Goal: Information Seeking & Learning: Check status

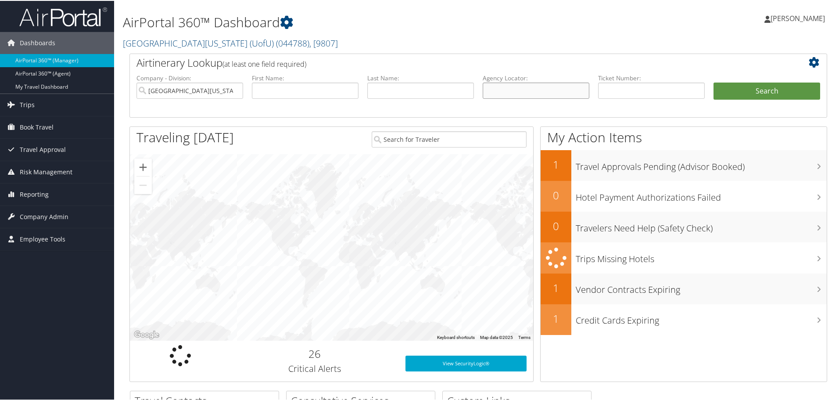
click at [501, 87] on input "text" at bounding box center [536, 90] width 107 height 16
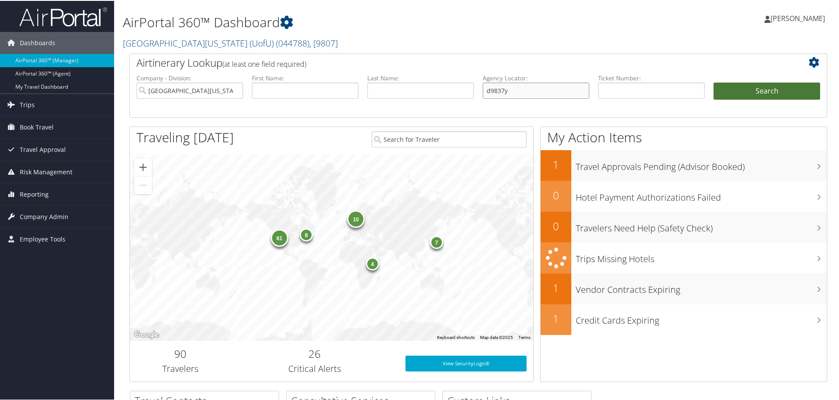
type input "d9837y"
click at [752, 95] on button "Search" at bounding box center [766, 91] width 107 height 18
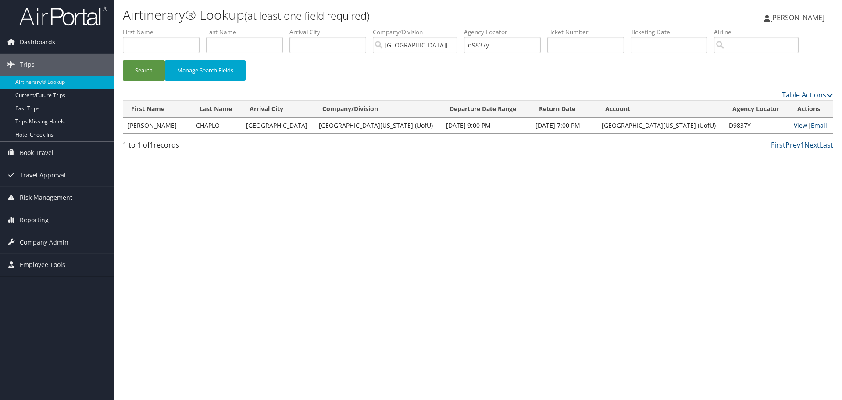
click at [794, 127] on link "View" at bounding box center [801, 125] width 14 height 8
click at [505, 43] on input "d9837y" at bounding box center [502, 45] width 77 height 16
type input "d"
click at [145, 48] on input "text" at bounding box center [161, 45] width 77 height 16
type input "amy"
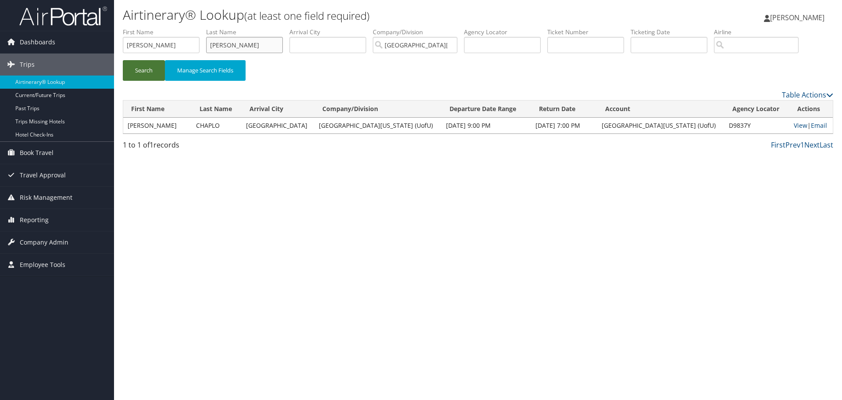
type input "locke"
click at [155, 71] on button "Search" at bounding box center [144, 70] width 42 height 21
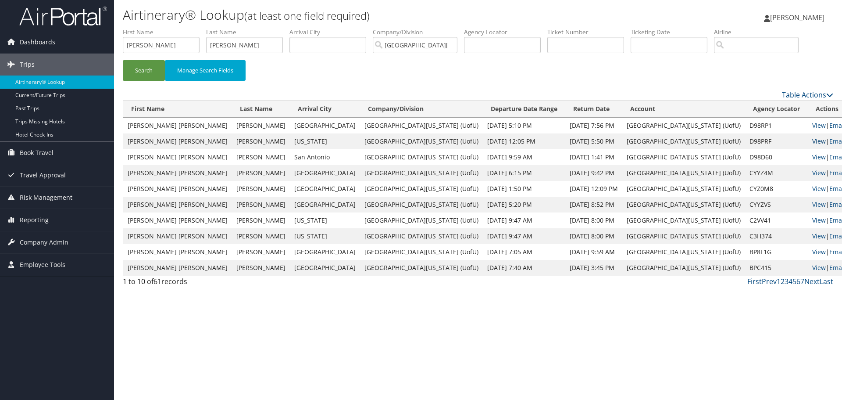
click at [813, 139] on link "View" at bounding box center [820, 141] width 14 height 8
click at [37, 220] on span "Reporting" at bounding box center [34, 220] width 29 height 22
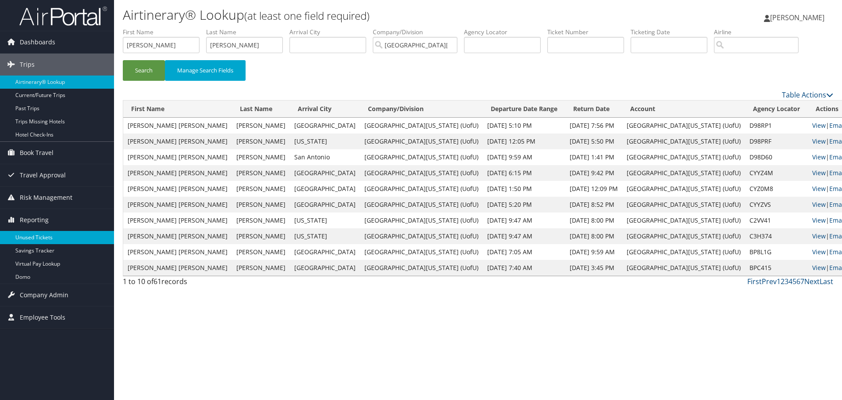
click at [39, 236] on link "Unused Tickets" at bounding box center [57, 237] width 114 height 13
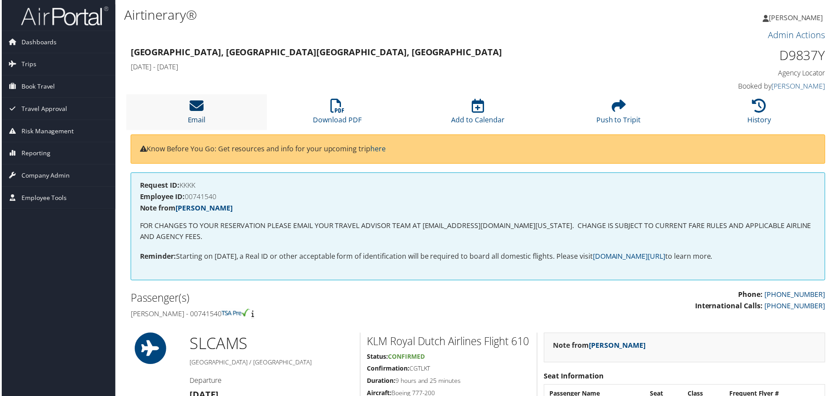
click at [200, 122] on link "Email" at bounding box center [196, 114] width 18 height 21
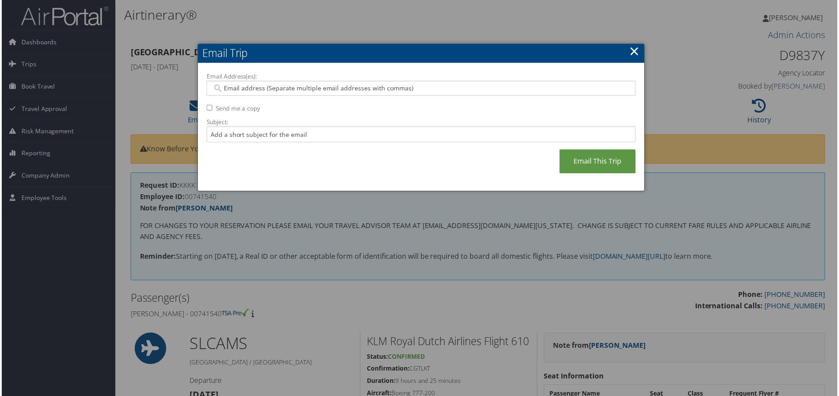
click at [237, 86] on input "Email Address(es):" at bounding box center [420, 88] width 419 height 9
type input "pam.comm"
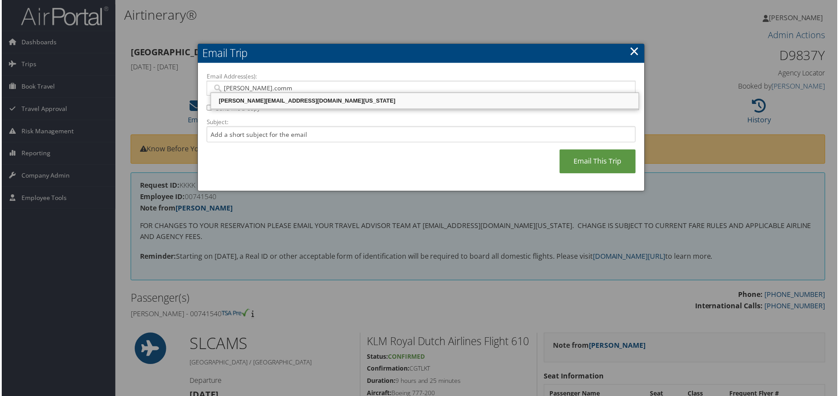
click at [253, 99] on div "PAM.COMMONS@HSC.UTAH.EDU" at bounding box center [424, 101] width 427 height 9
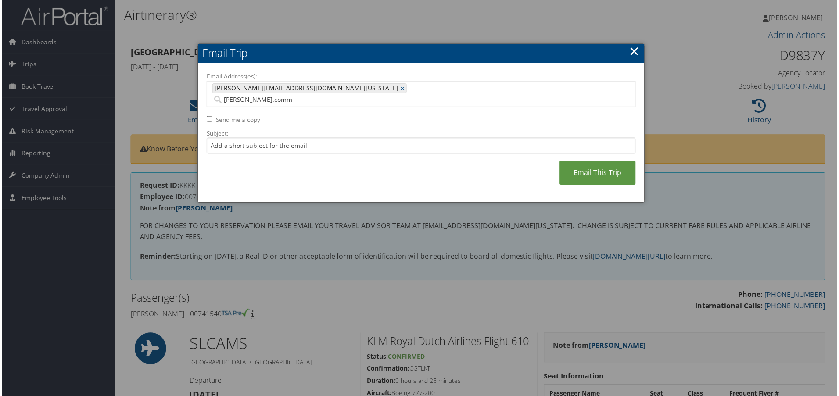
type input "PAM.COMMONS@HSC.UTAH.EDU"
click at [234, 139] on input "Subject:" at bounding box center [421, 146] width 431 height 16
type input "Chaplo"
click at [590, 166] on link "Email This Trip" at bounding box center [598, 173] width 76 height 24
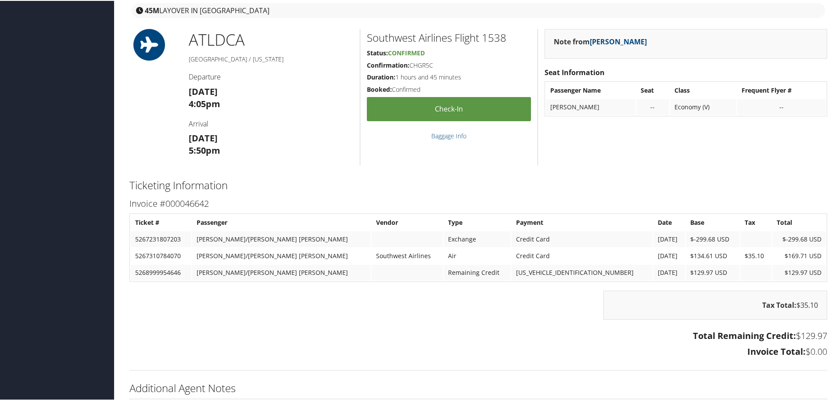
scroll to position [510, 0]
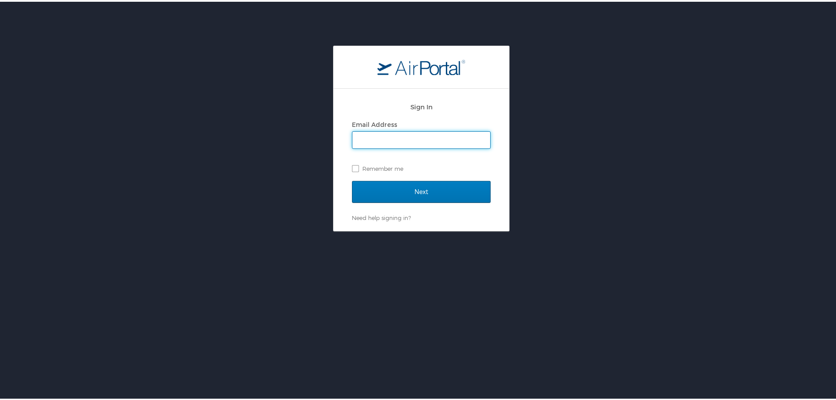
type input "[PERSON_NAME][EMAIL_ADDRESS][PERSON_NAME][DOMAIN_NAME]"
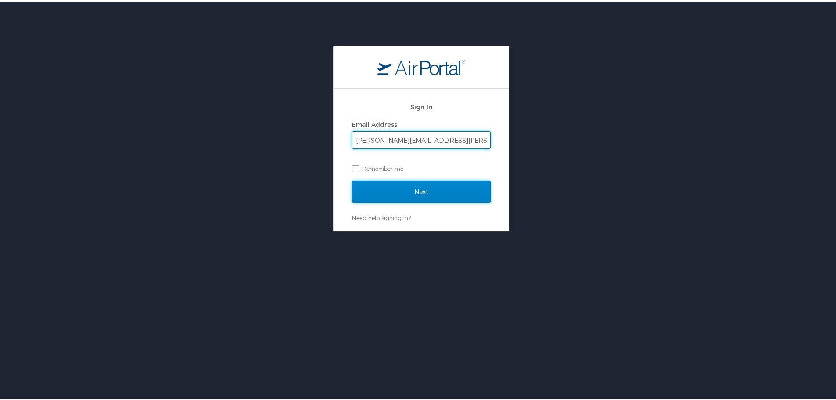
click at [412, 192] on input "Next" at bounding box center [421, 190] width 139 height 22
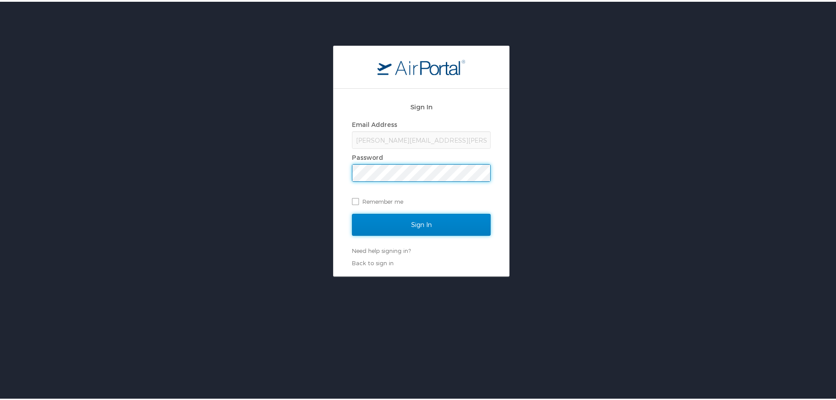
click at [413, 220] on input "Sign In" at bounding box center [421, 223] width 139 height 22
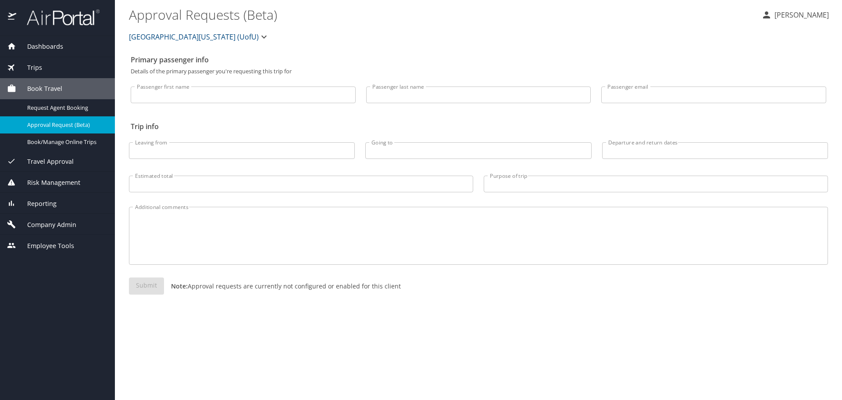
click at [45, 202] on span "Reporting" at bounding box center [36, 204] width 40 height 10
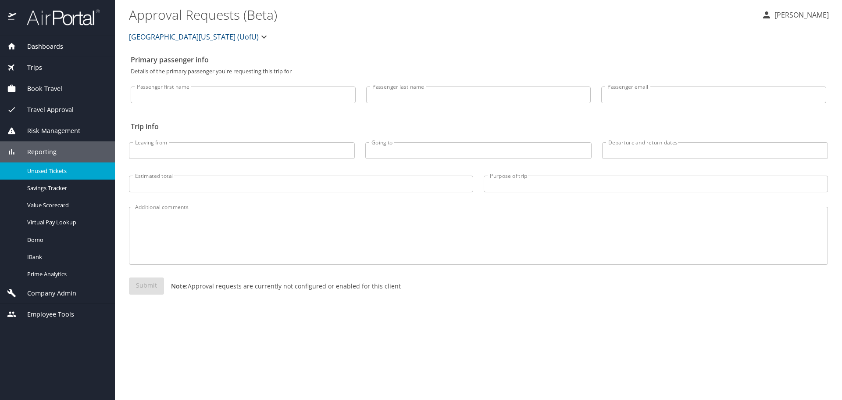
click at [50, 170] on span "Unused Tickets" at bounding box center [65, 171] width 77 height 8
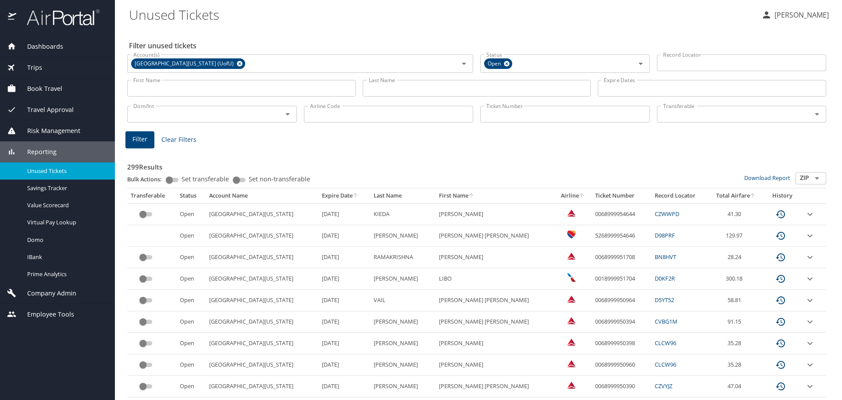
click at [510, 115] on input "Ticket Number" at bounding box center [565, 114] width 170 height 17
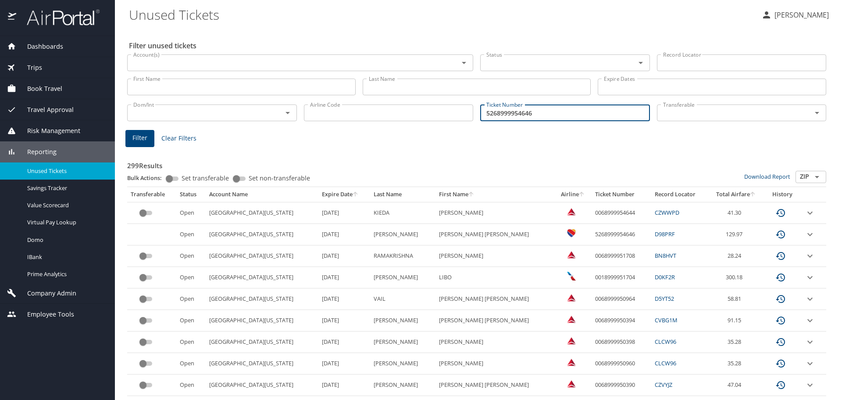
type input "5268999954646"
click at [137, 143] on span "Filter" at bounding box center [139, 137] width 15 height 11
